Goal: Book appointment/travel/reservation

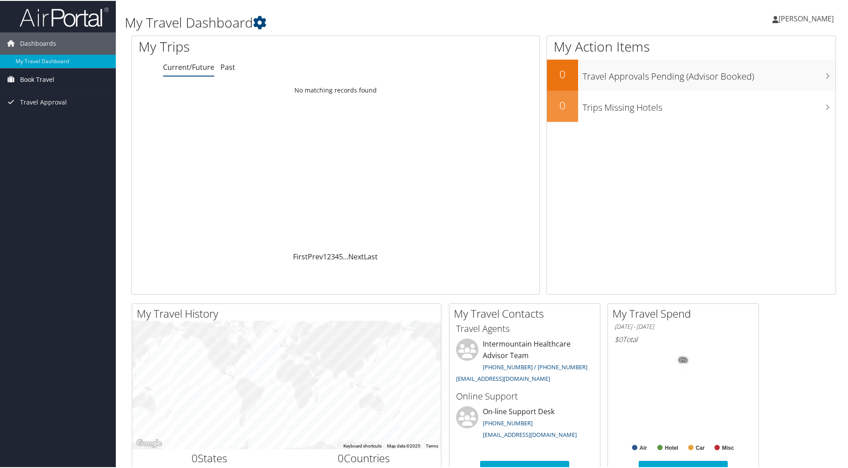
click at [34, 78] on span "Book Travel" at bounding box center [37, 79] width 34 height 22
click at [46, 96] on link "Approval Request (Beta)" at bounding box center [58, 96] width 116 height 13
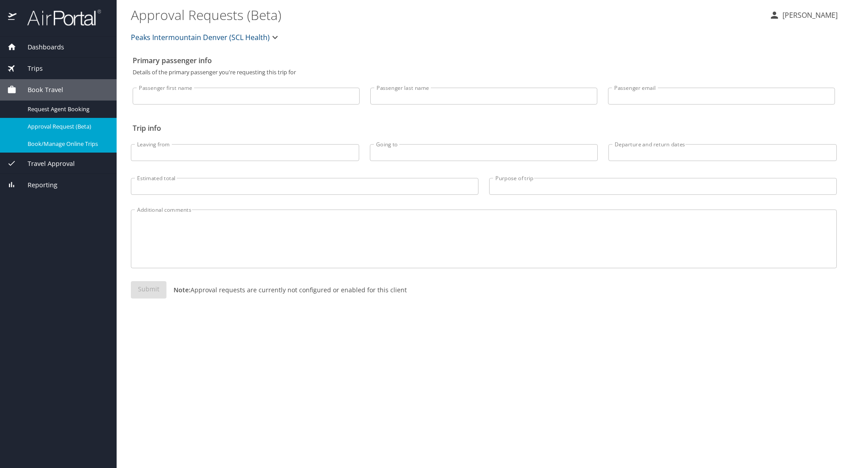
click at [26, 146] on div "Book/Manage Online Trips" at bounding box center [58, 144] width 102 height 10
click at [46, 162] on span "Travel Approval" at bounding box center [45, 164] width 58 height 10
